Goal: Transaction & Acquisition: Purchase product/service

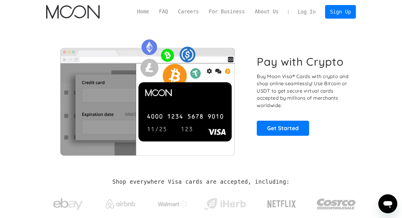
click at [303, 12] on link "Log In" at bounding box center [307, 11] width 28 height 13
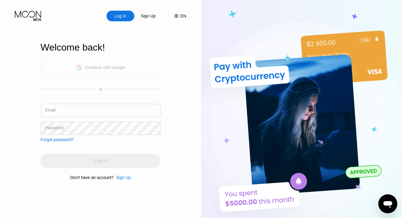
click at [133, 67] on div "Continue with Google" at bounding box center [101, 67] width 120 height 15
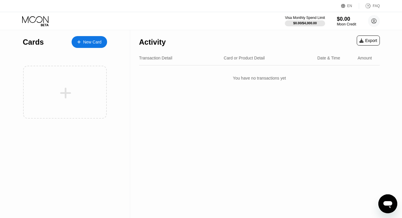
click at [87, 43] on div "New Card" at bounding box center [92, 42] width 18 height 5
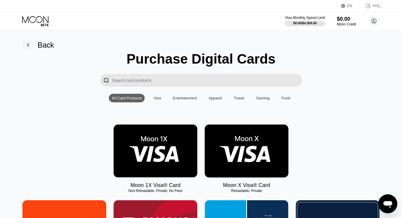
click at [158, 98] on div "Visa" at bounding box center [157, 98] width 7 height 4
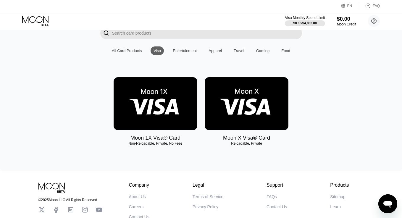
scroll to position [44, 0]
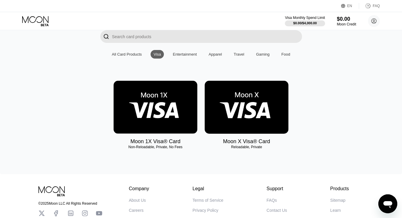
click at [192, 56] on div "Entertainment" at bounding box center [185, 54] width 24 height 4
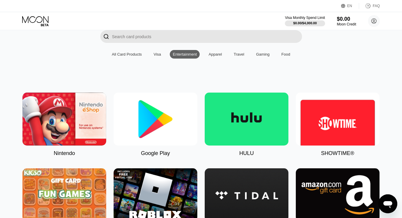
click at [214, 58] on div "Apparel" at bounding box center [215, 54] width 19 height 9
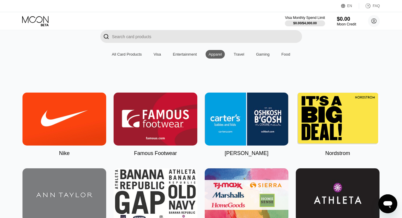
click at [244, 55] on div "Travel" at bounding box center [239, 54] width 11 height 4
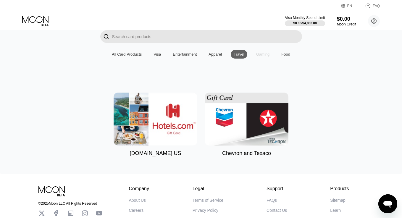
click at [268, 57] on div "Gaming" at bounding box center [263, 54] width 20 height 9
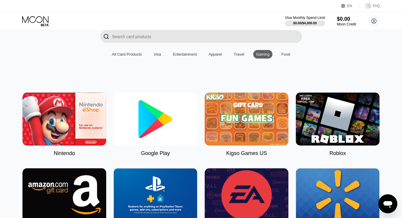
click at [284, 57] on div "Food" at bounding box center [286, 54] width 15 height 9
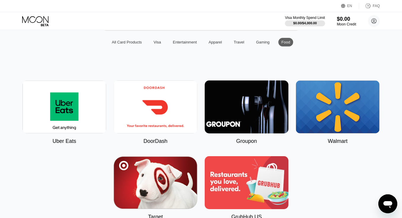
scroll to position [28, 0]
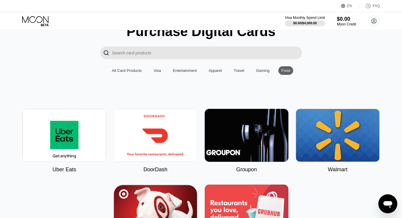
click at [155, 70] on div "Visa" at bounding box center [157, 70] width 7 height 4
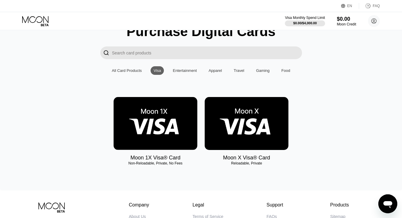
click at [126, 75] on div "Purchase Digital Cards  All Card Products Visa Entertainment Apparel Travel Ga…" at bounding box center [201, 98] width 385 height 150
click at [126, 73] on div "All Card Products" at bounding box center [127, 70] width 36 height 9
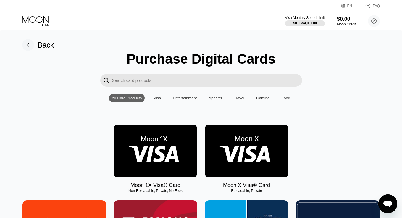
scroll to position [0, 0]
click at [346, 17] on div "$0.00" at bounding box center [347, 19] width 20 height 6
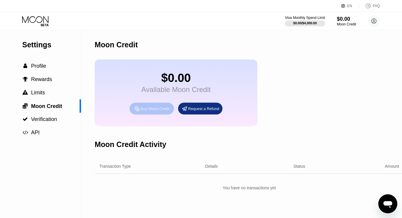
click at [137, 113] on div "Buy Moon Credit" at bounding box center [152, 109] width 44 height 12
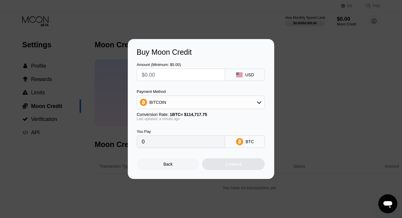
click at [171, 161] on div "Back" at bounding box center [168, 164] width 63 height 12
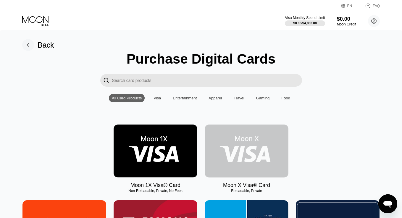
click at [237, 145] on img at bounding box center [247, 151] width 84 height 53
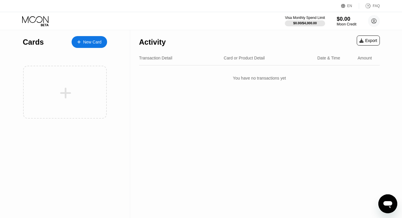
click at [346, 17] on div "$0.00" at bounding box center [347, 19] width 20 height 6
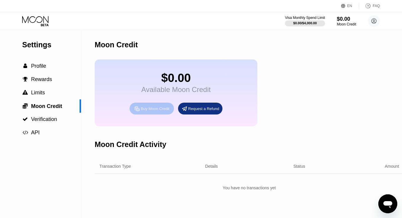
click at [153, 110] on div "Buy Moon Credit" at bounding box center [155, 108] width 29 height 5
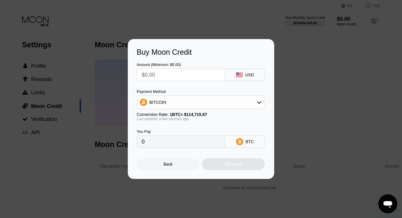
click at [164, 74] on input "text" at bounding box center [181, 75] width 78 height 12
type input "$2"
type input "0.00001744"
type input "$25"
type input "0.00021794"
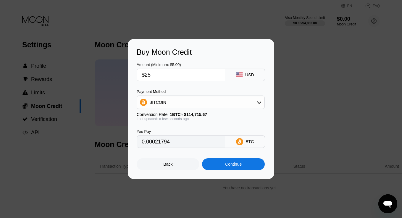
type input "$25"
click at [186, 102] on div "BITCOIN" at bounding box center [201, 103] width 128 height 12
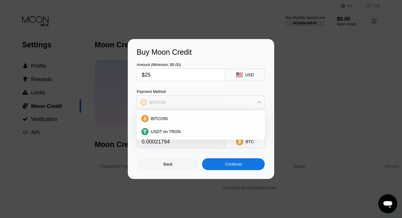
click at [186, 102] on div "BITCOIN" at bounding box center [201, 103] width 128 height 12
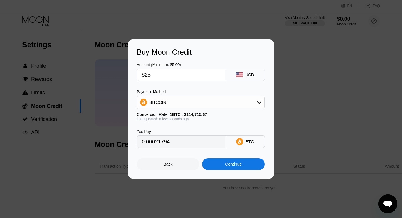
click at [179, 165] on div "Back" at bounding box center [168, 164] width 63 height 12
